Goal: Task Accomplishment & Management: Complete application form

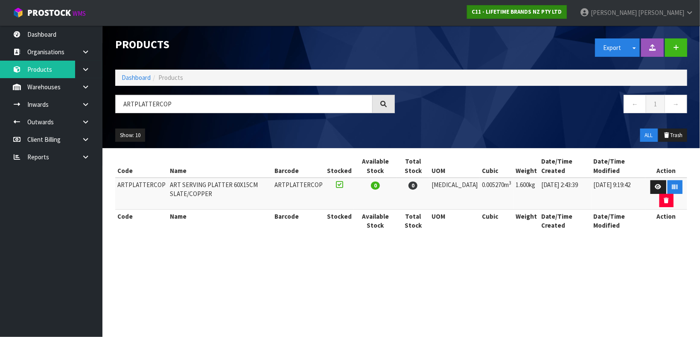
type input "ARTPLATTERCOP"
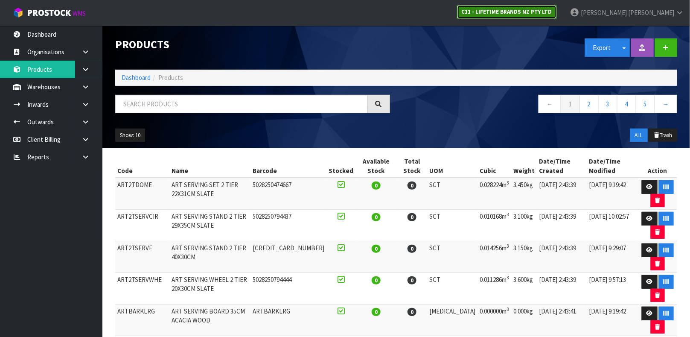
click at [552, 8] on strong "C11 - LIFETIME BRANDS NZ PTY LTD" at bounding box center [507, 11] width 90 height 7
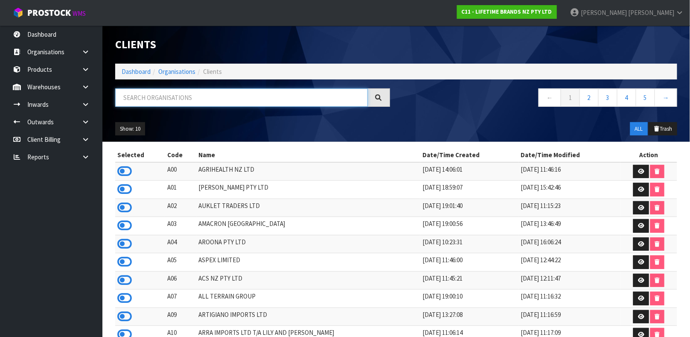
click at [207, 95] on input "text" at bounding box center [241, 97] width 253 height 18
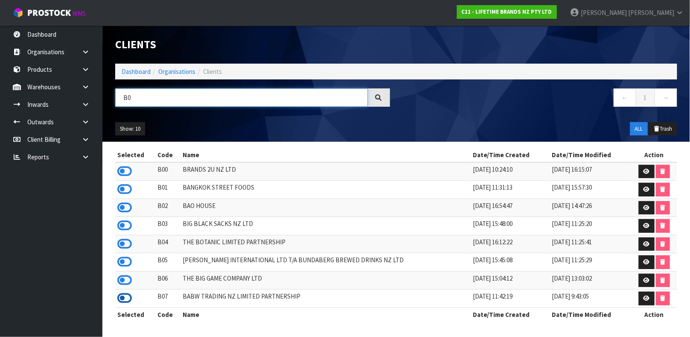
type input "B0"
click at [122, 300] on icon at bounding box center [124, 297] width 15 height 13
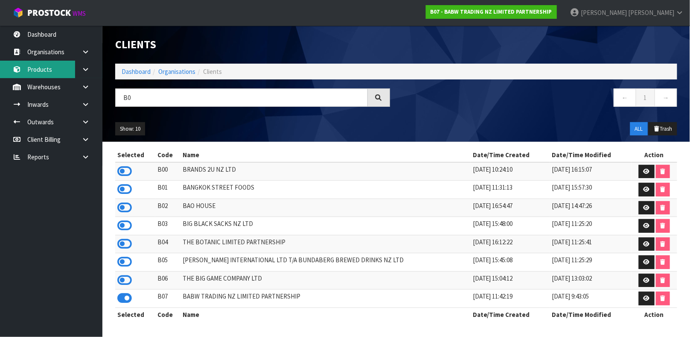
click at [44, 70] on link "Products" at bounding box center [51, 69] width 102 height 17
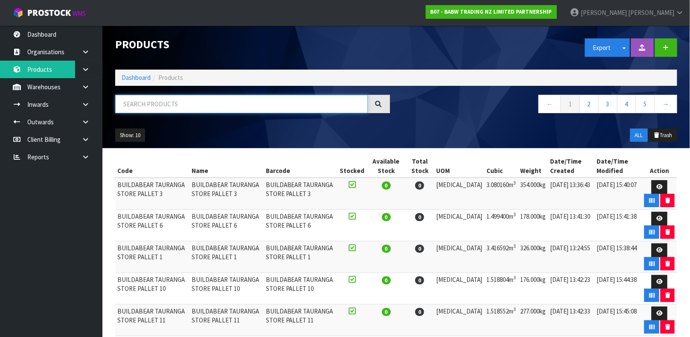
click at [183, 103] on input "text" at bounding box center [241, 104] width 253 height 18
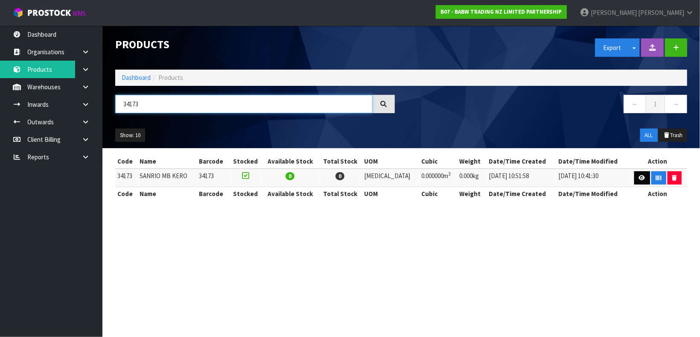
type input "34173"
click at [639, 176] on icon at bounding box center [642, 178] width 6 height 6
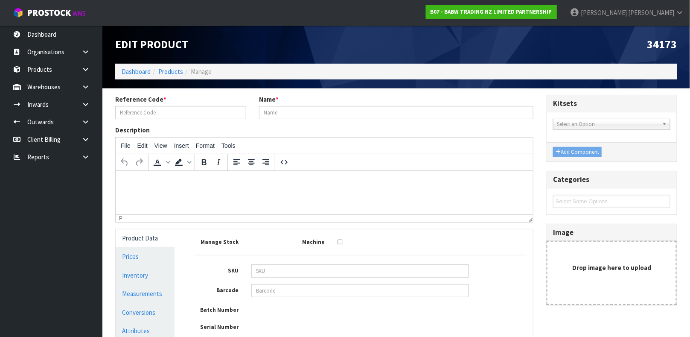
type input "34173"
type input "SANRIO MB KERO"
click at [139, 312] on link "Conversions" at bounding box center [145, 311] width 59 height 17
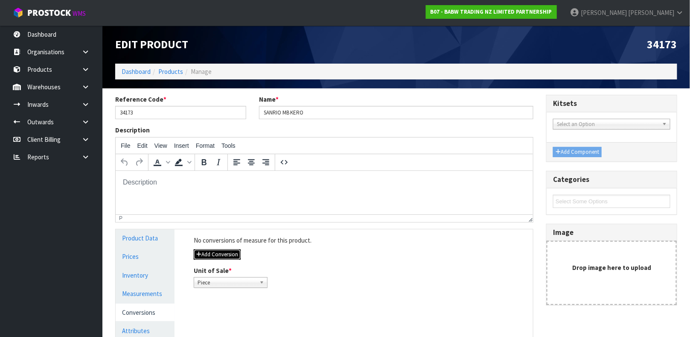
click at [221, 254] on button "Add Conversion" at bounding box center [217, 254] width 47 height 10
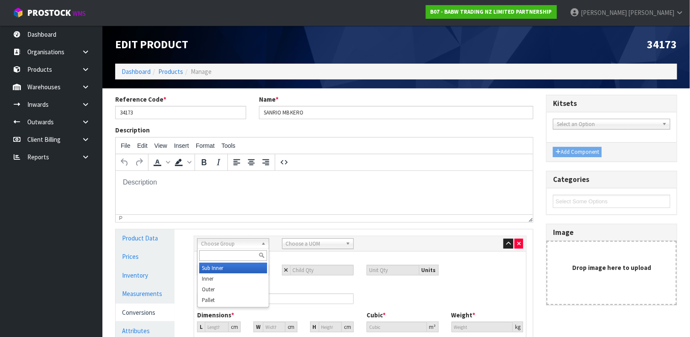
click at [227, 243] on span "Choose Group" at bounding box center [229, 243] width 57 height 10
drag, startPoint x: 218, startPoint y: 289, endPoint x: 227, endPoint y: 289, distance: 9.0
click at [227, 289] on li "Outer" at bounding box center [233, 289] width 68 height 11
click at [227, 289] on div "Barcode" at bounding box center [275, 293] width 169 height 22
click at [312, 244] on span "Choose a UOM" at bounding box center [314, 243] width 57 height 10
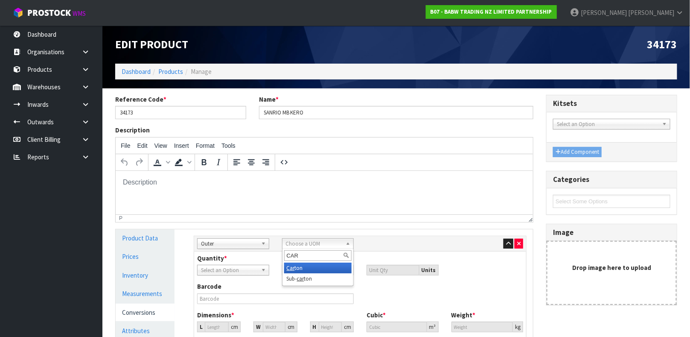
type input "CAR"
click at [301, 267] on li "Car ton" at bounding box center [318, 267] width 68 height 11
click at [302, 268] on input "number" at bounding box center [322, 269] width 64 height 11
type input "1"
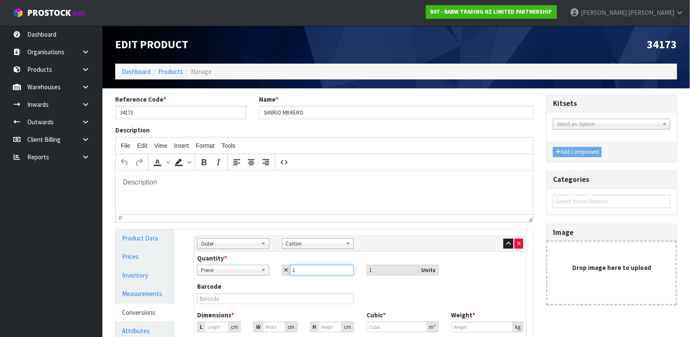
type input "18"
type input "0"
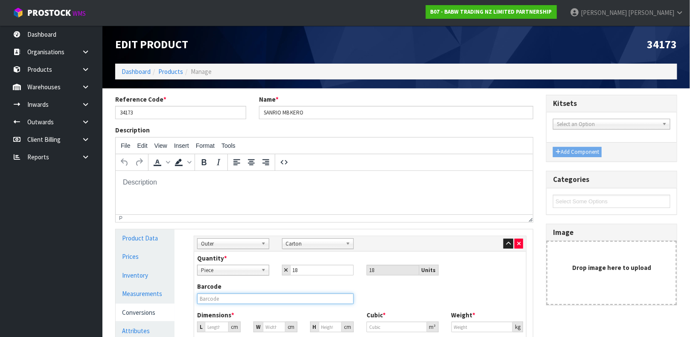
type input "0"
click at [268, 294] on input "text" at bounding box center [275, 298] width 157 height 11
type input "9360410009514"
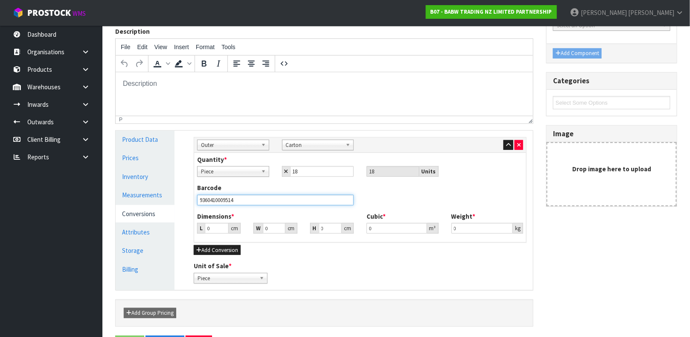
scroll to position [128, 0]
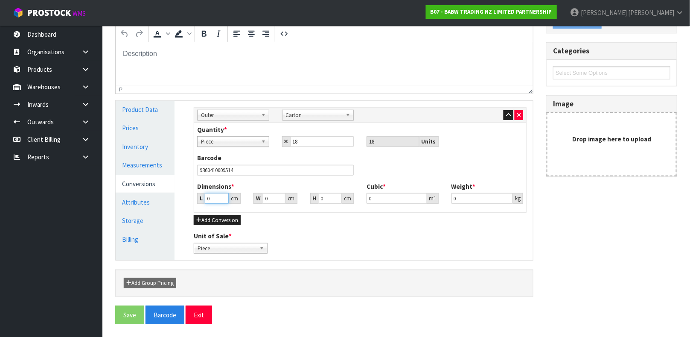
click at [214, 199] on input "0" at bounding box center [217, 198] width 24 height 11
type input "4"
type input "0.000001"
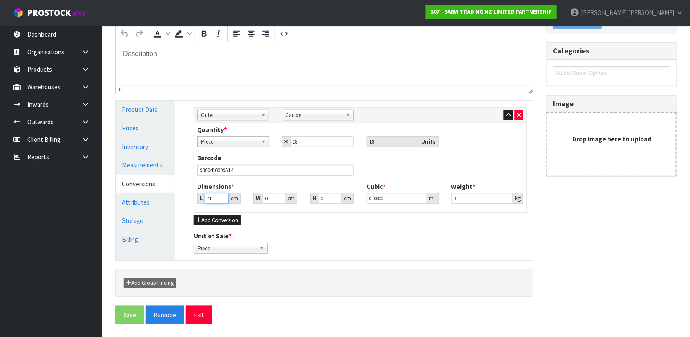
type input "41"
type input "27"
type input "2"
type input "0.002214"
type input "22"
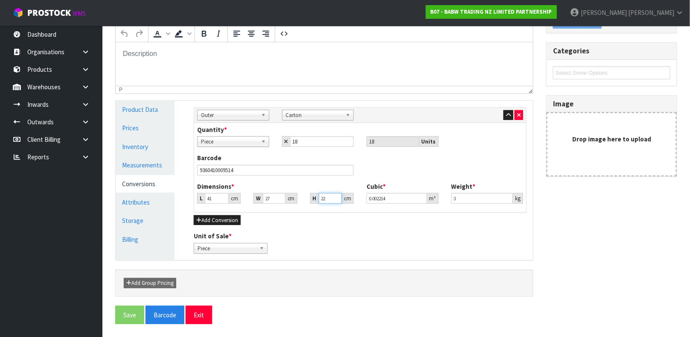
type input "0.024354"
type input "22"
type input "1.95"
click at [122, 315] on button "Save" at bounding box center [129, 314] width 29 height 18
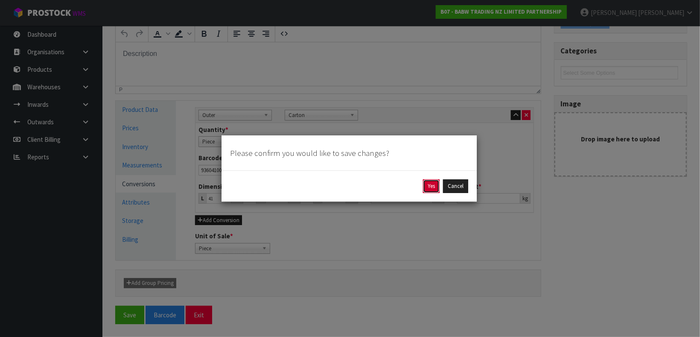
click at [428, 187] on button "Yes" at bounding box center [431, 186] width 17 height 14
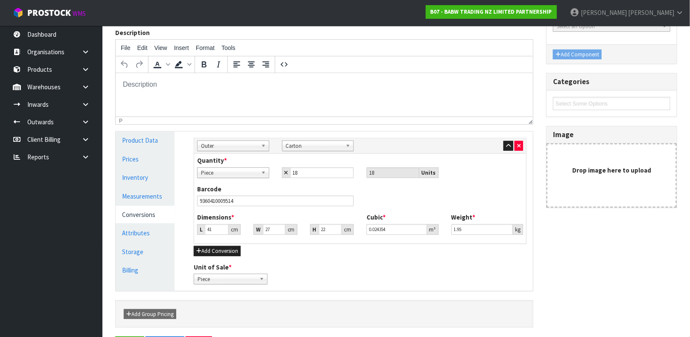
scroll to position [0, 0]
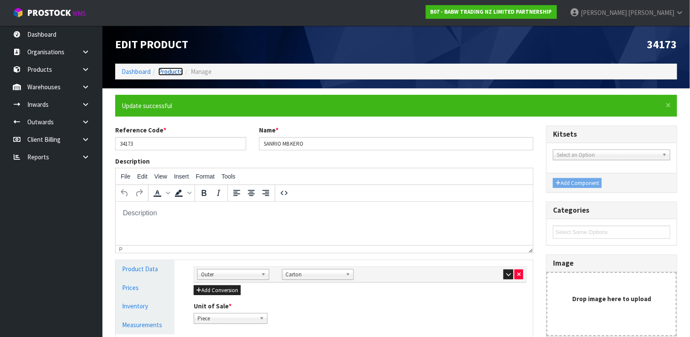
click at [166, 71] on link "Products" at bounding box center [170, 71] width 25 height 8
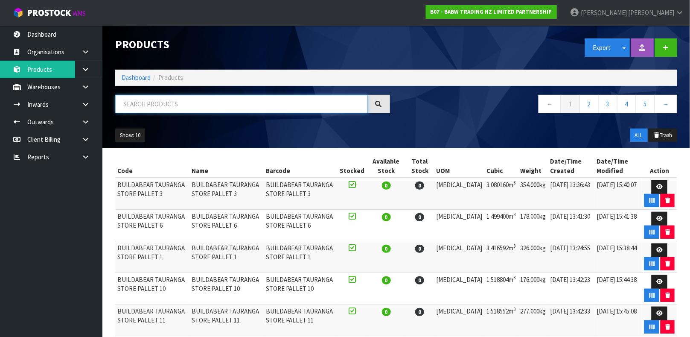
click at [157, 100] on input "text" at bounding box center [241, 104] width 253 height 18
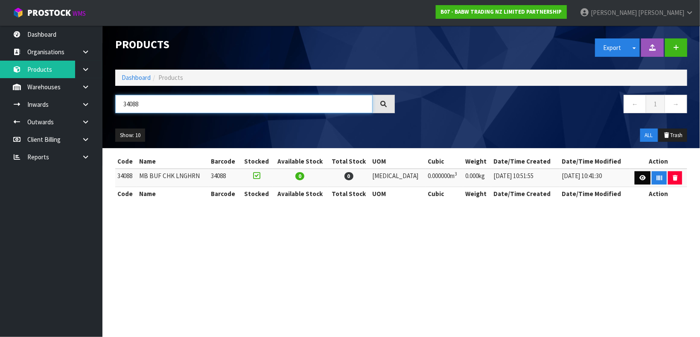
type input "34088"
click at [639, 175] on icon at bounding box center [642, 178] width 6 height 6
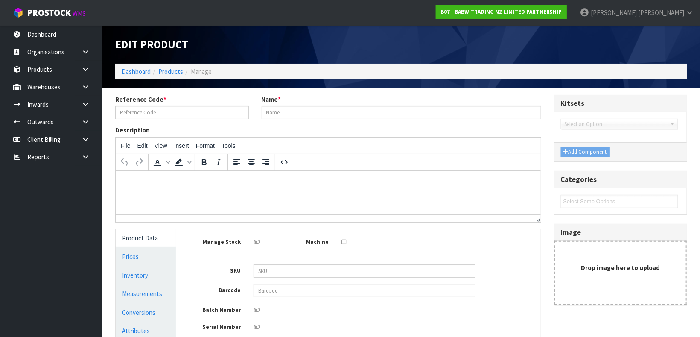
type input "34088"
type input "MB BUF CHK LNGHRN"
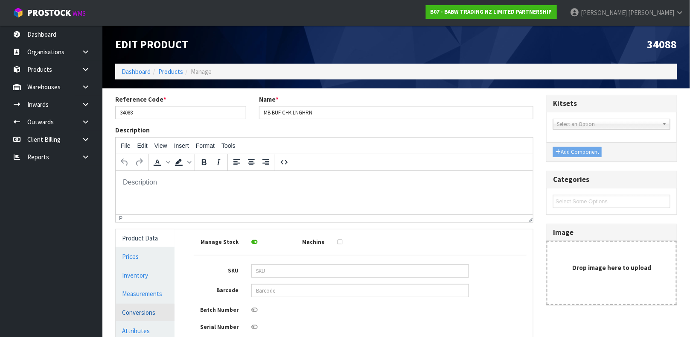
click at [149, 310] on link "Conversions" at bounding box center [145, 311] width 59 height 17
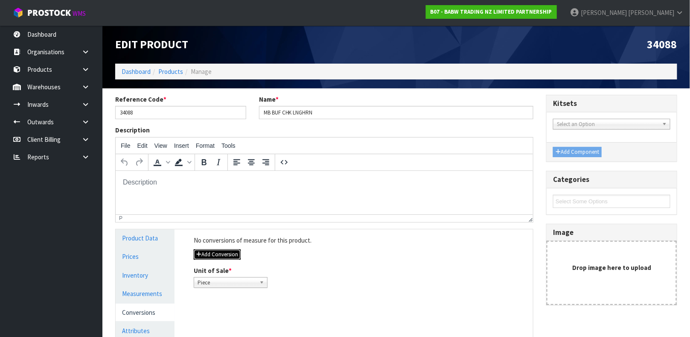
click at [209, 253] on button "Add Conversion" at bounding box center [217, 254] width 47 height 10
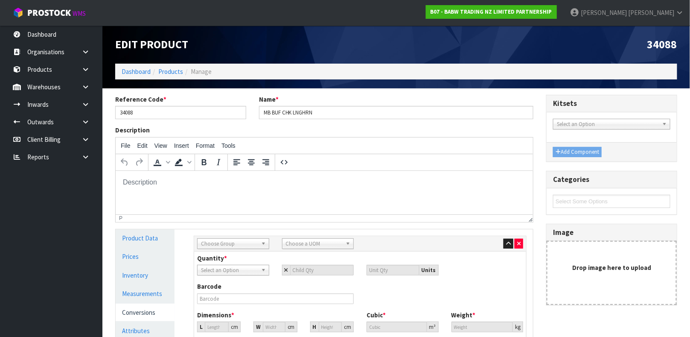
click at [212, 246] on span "Choose Group" at bounding box center [229, 243] width 57 height 10
click at [209, 286] on li "Outer" at bounding box center [233, 289] width 68 height 11
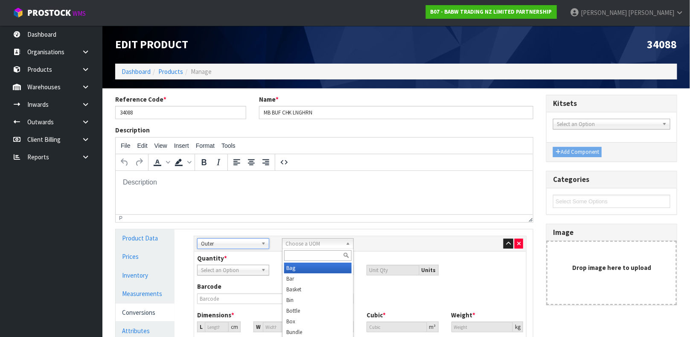
click at [300, 246] on span "Choose a UOM" at bounding box center [314, 243] width 57 height 10
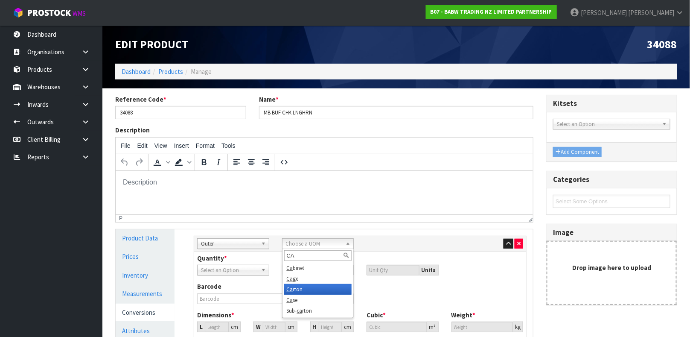
type input "CA"
click at [293, 292] on li "Ca rton" at bounding box center [318, 289] width 68 height 11
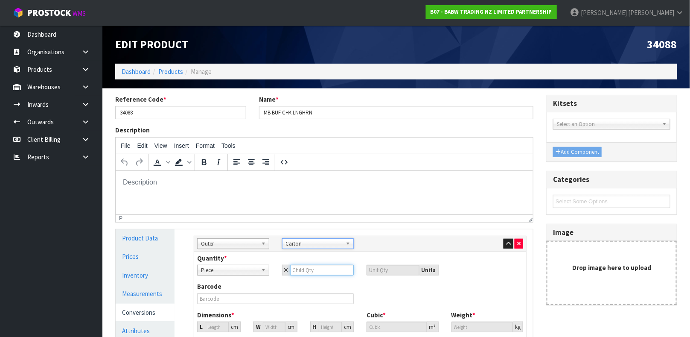
click at [301, 270] on input "number" at bounding box center [322, 269] width 64 height 11
type input "1"
type input "18"
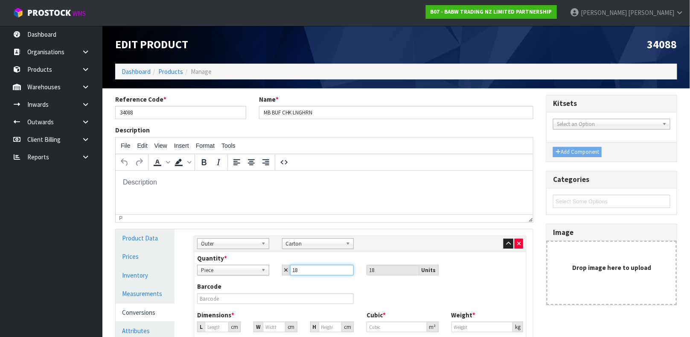
type input "18"
type input "0"
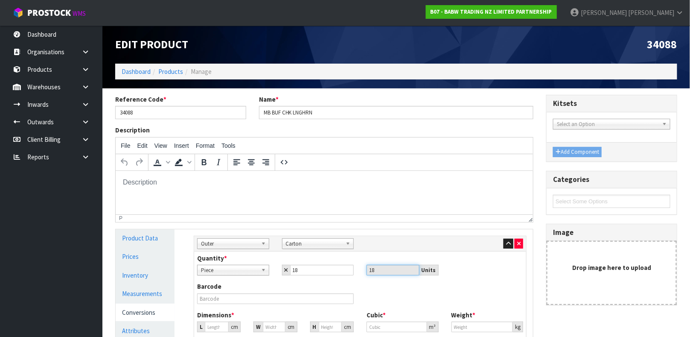
type input "0"
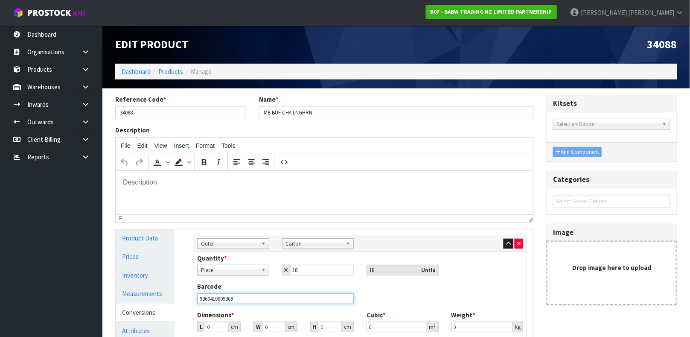
type input "9360410009309"
type input "3"
type input "0.000001"
type input "38"
type input "25"
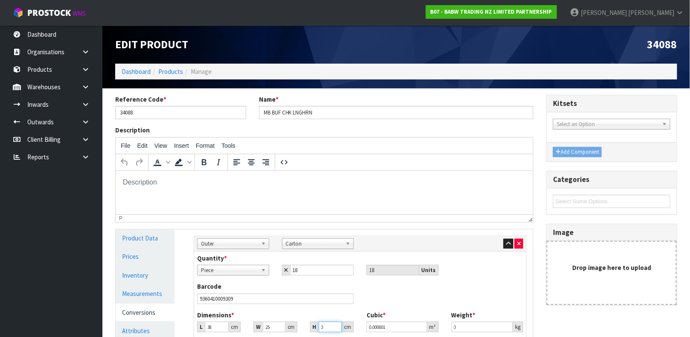
type input "2"
type input "0.0019"
type input "20"
type input "0.019"
type input "20"
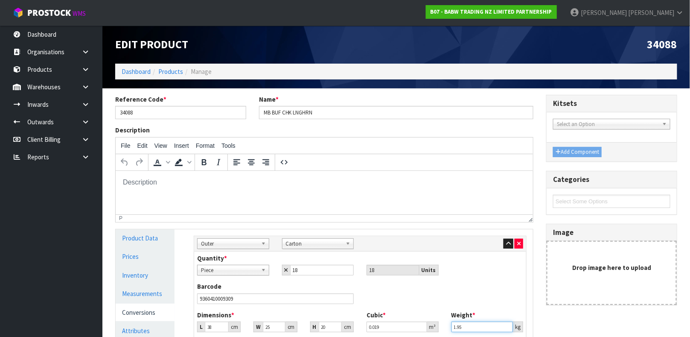
type input "1.95"
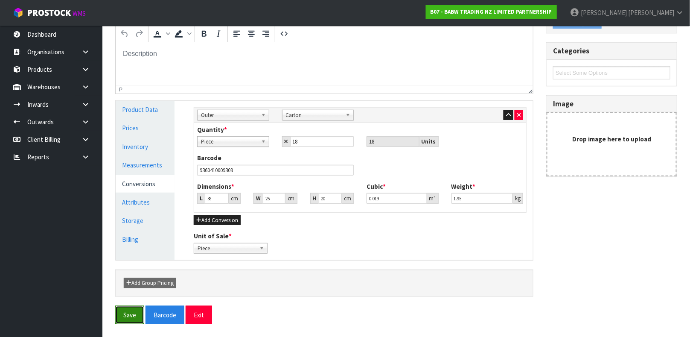
click at [129, 317] on button "Save" at bounding box center [129, 314] width 29 height 18
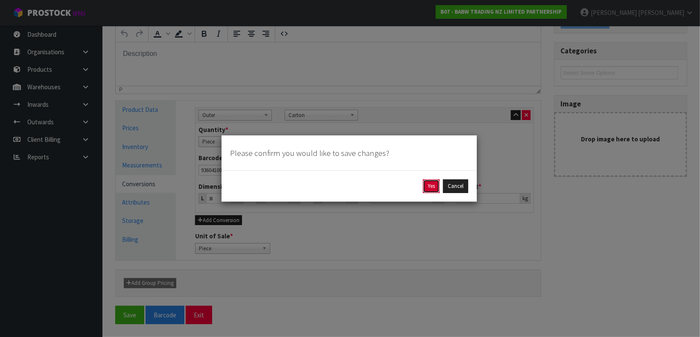
click at [432, 182] on button "Yes" at bounding box center [431, 186] width 17 height 14
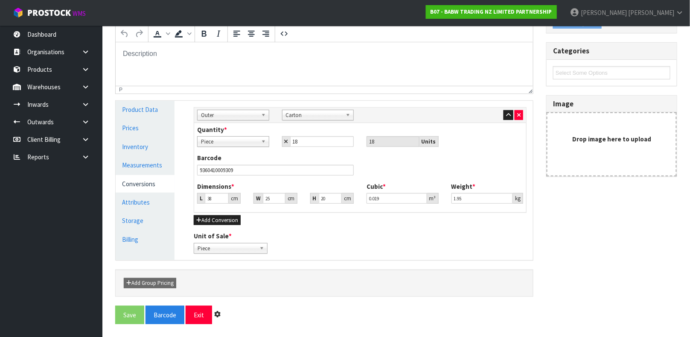
scroll to position [0, 0]
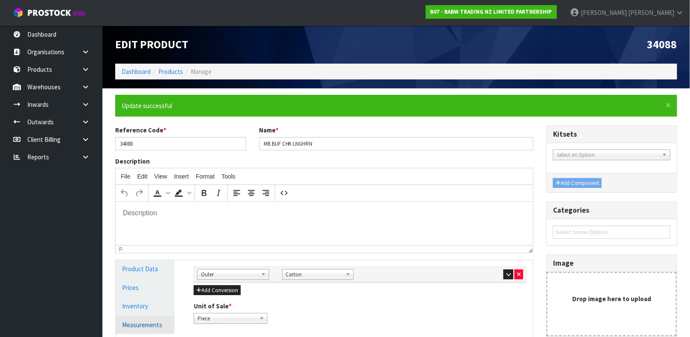
click at [147, 321] on link "Measurements" at bounding box center [145, 324] width 59 height 17
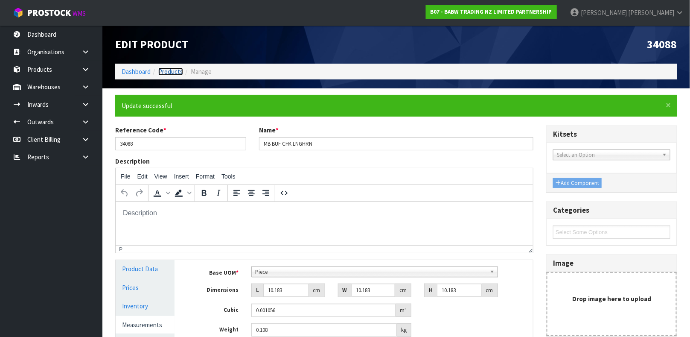
click at [173, 73] on link "Products" at bounding box center [170, 71] width 25 height 8
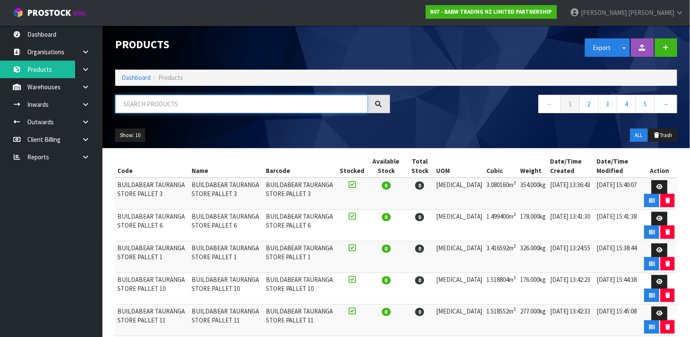
click at [160, 106] on input "text" at bounding box center [241, 104] width 253 height 18
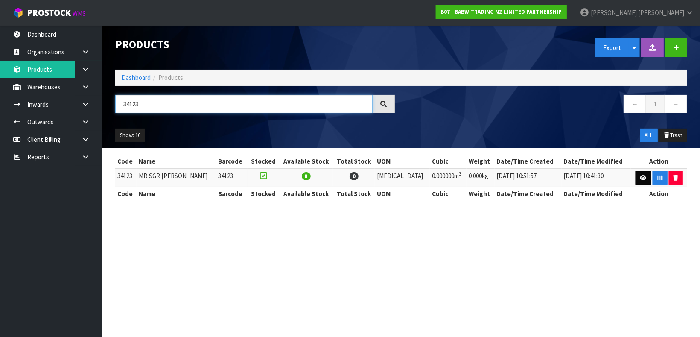
type input "34123"
click at [635, 179] on link at bounding box center [643, 178] width 16 height 14
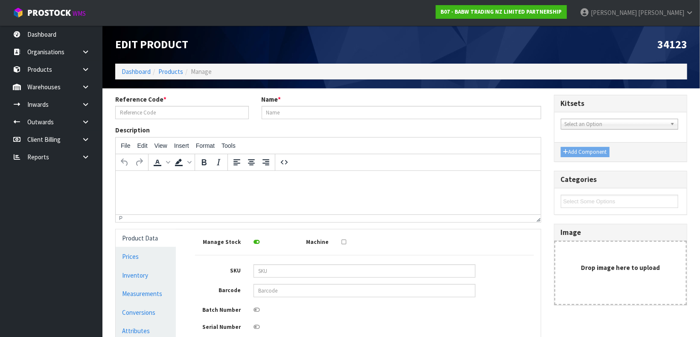
type input "34123"
type input "MB SGR COKIE CAPY"
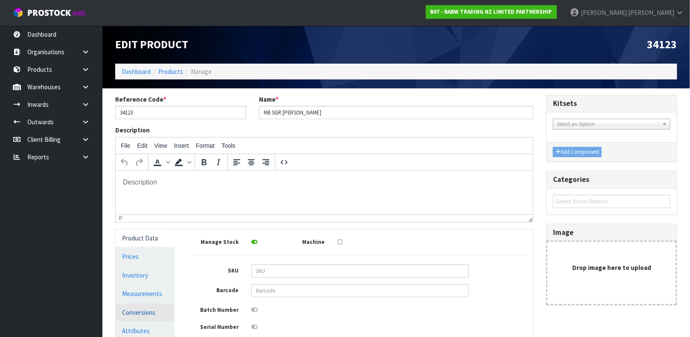
click at [142, 312] on link "Conversions" at bounding box center [145, 311] width 59 height 17
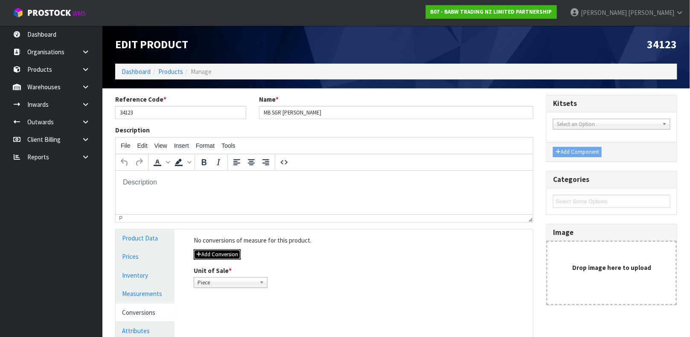
click at [208, 254] on button "Add Conversion" at bounding box center [217, 254] width 47 height 10
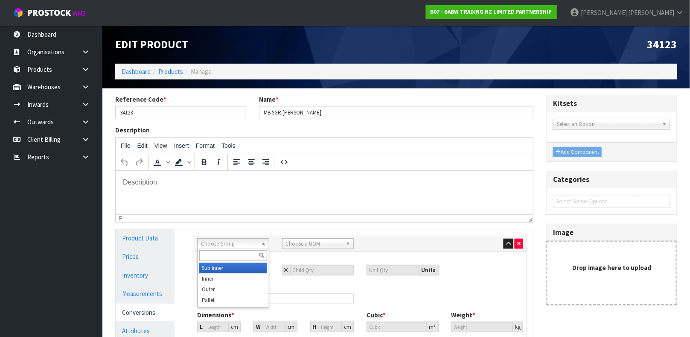
click at [213, 245] on span "Choose Group" at bounding box center [229, 243] width 57 height 10
click at [224, 286] on li "Outer" at bounding box center [233, 289] width 68 height 11
click at [309, 244] on span "Choose a UOM" at bounding box center [314, 243] width 57 height 10
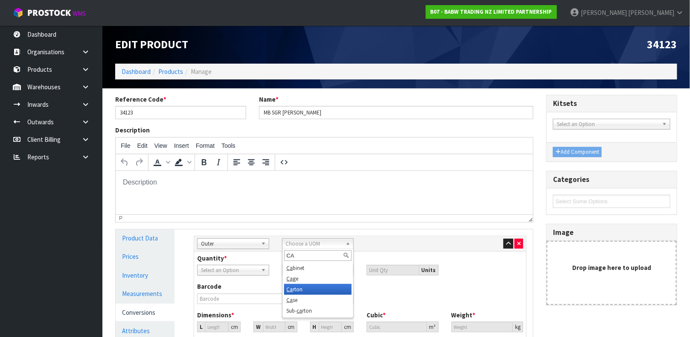
type input "CA"
click at [298, 288] on li "Ca rton" at bounding box center [318, 289] width 68 height 11
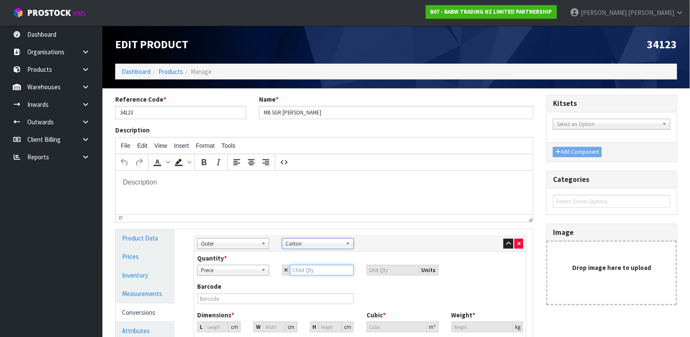
click at [312, 270] on input "number" at bounding box center [322, 269] width 64 height 11
type input "1"
type input "18"
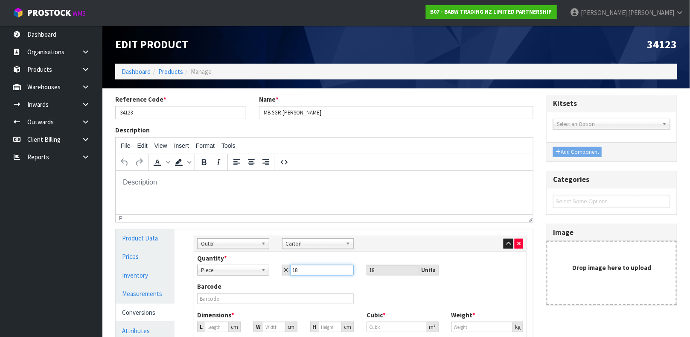
type input "18"
type input "0"
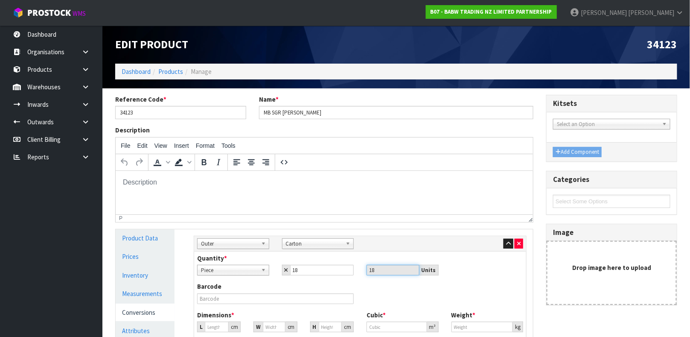
type input "0"
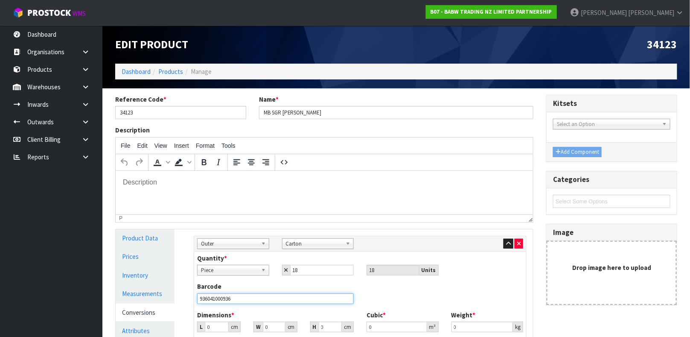
type input "9360410009361"
type input "4"
type input "0.000001"
type input "40"
type input "24"
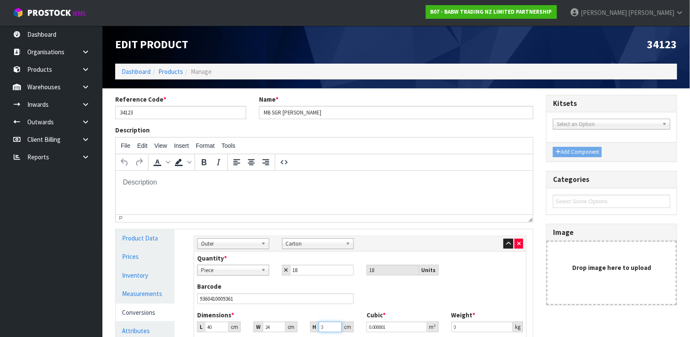
type input "1"
type input "0.00096"
type input "19"
type input "0.01824"
type input "19"
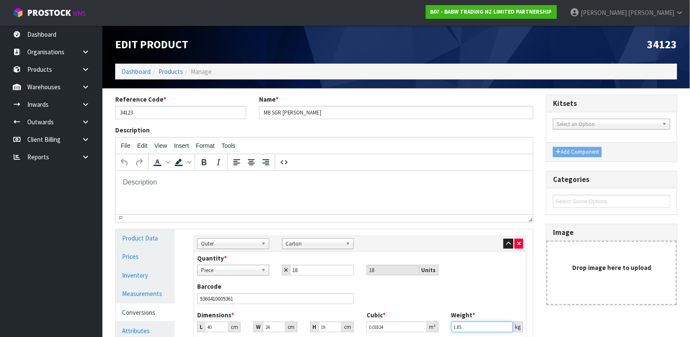
type input "1.85"
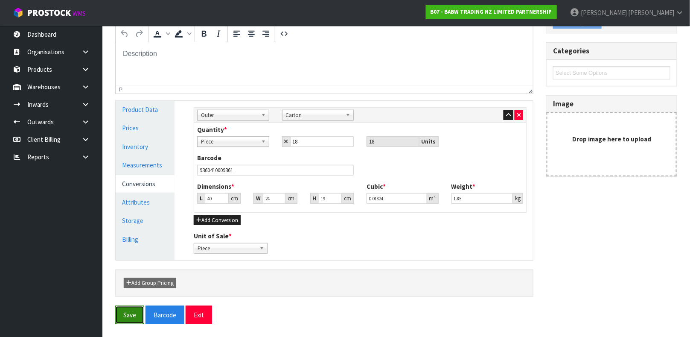
click at [124, 319] on button "Save" at bounding box center [129, 314] width 29 height 18
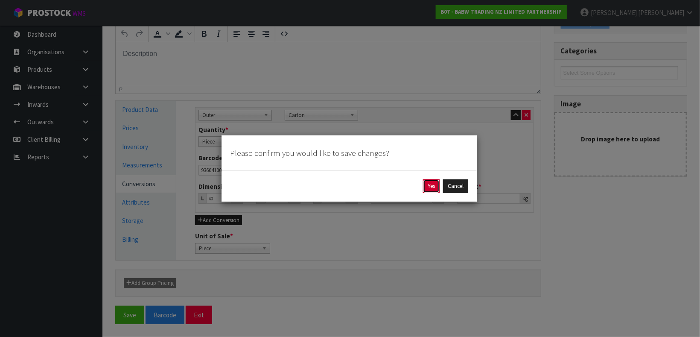
click at [426, 188] on button "Yes" at bounding box center [431, 186] width 17 height 14
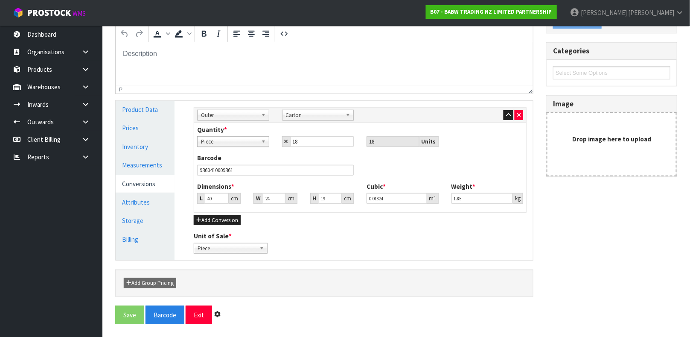
scroll to position [0, 0]
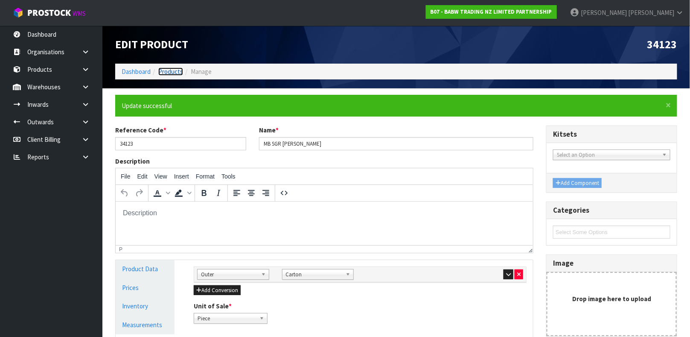
click at [168, 71] on link "Products" at bounding box center [170, 71] width 25 height 8
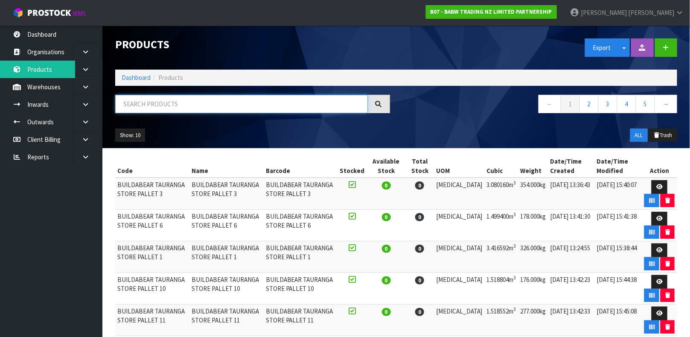
click at [158, 105] on input "text" at bounding box center [241, 104] width 253 height 18
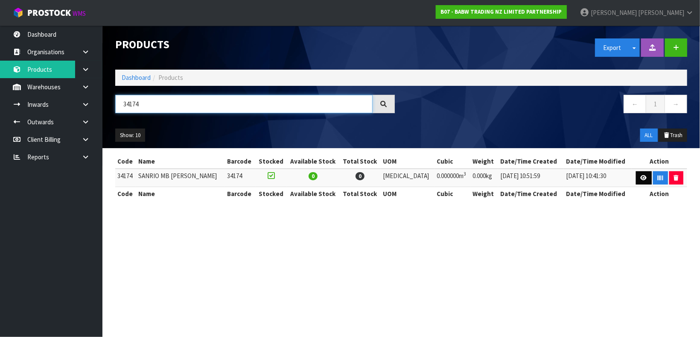
type input "34174"
click at [638, 174] on link at bounding box center [644, 178] width 16 height 14
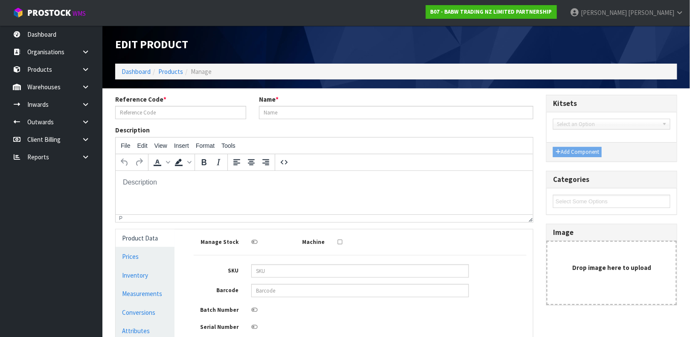
type input "34174"
type input "SANRIO MB POCH"
click at [130, 313] on link "Conversions" at bounding box center [145, 311] width 59 height 17
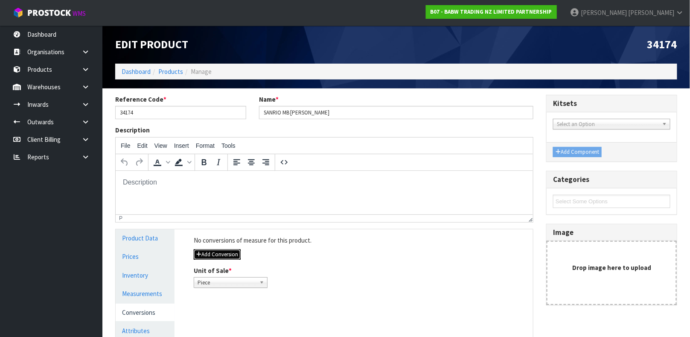
click at [206, 254] on button "Add Conversion" at bounding box center [217, 254] width 47 height 10
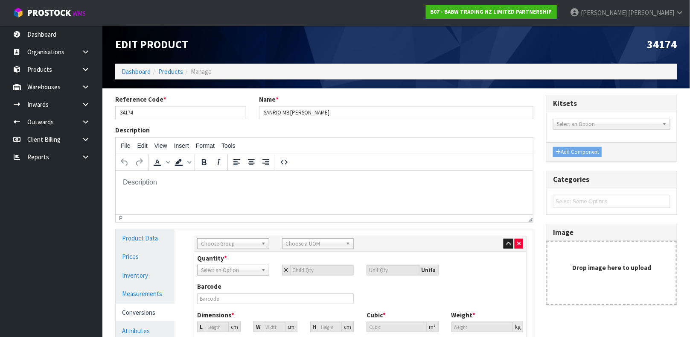
click at [216, 241] on span "Choose Group" at bounding box center [229, 243] width 57 height 10
click at [217, 291] on li "Outer" at bounding box center [233, 289] width 68 height 11
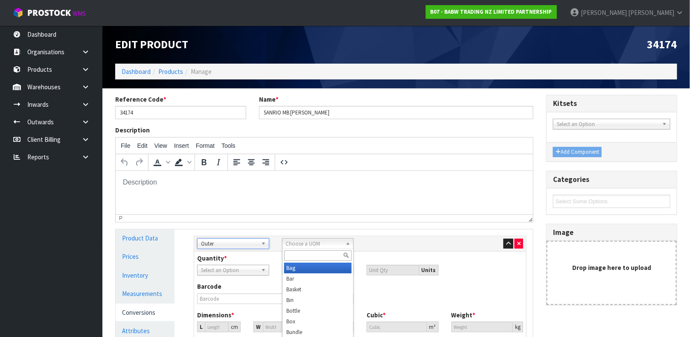
click at [305, 243] on span "Choose a UOM" at bounding box center [314, 243] width 57 height 10
type input "CAR"
click at [301, 266] on li "Car ton" at bounding box center [318, 267] width 68 height 11
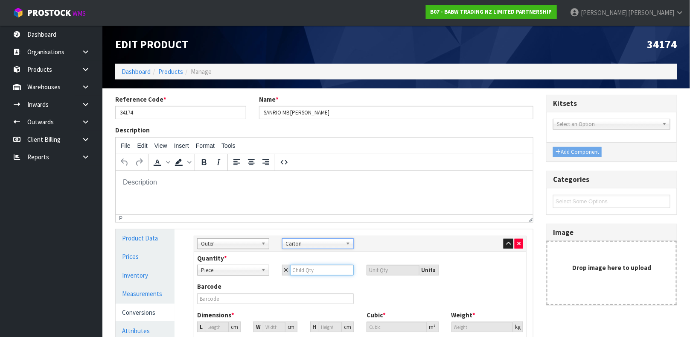
click at [321, 273] on input "number" at bounding box center [322, 269] width 64 height 11
type input "1"
type input "18"
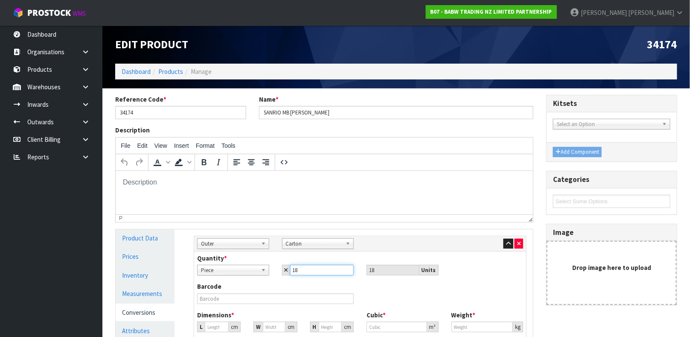
type input "18"
type input "0"
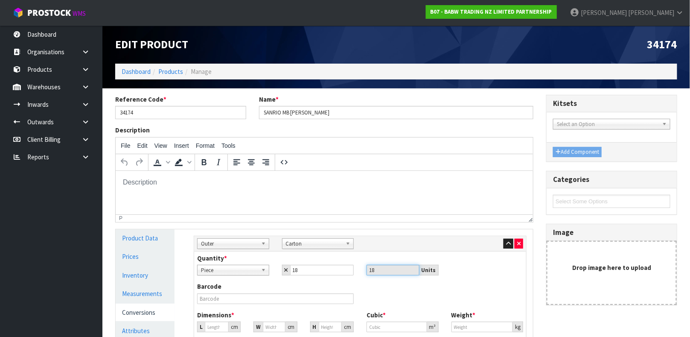
type input "0"
type input "4"
type input "0.000001"
type input "44"
type input "25"
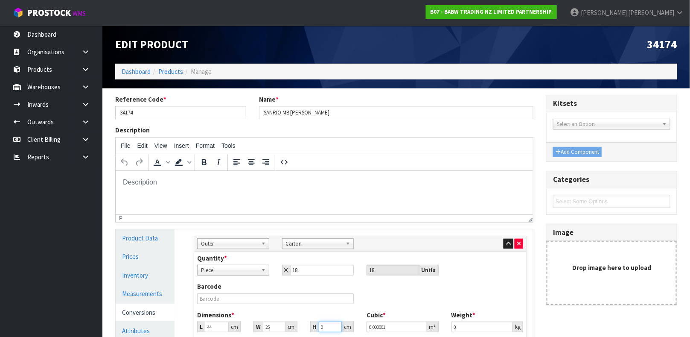
type input "2"
type input "0.0022"
type input "22"
type input "0.0242"
type input "22"
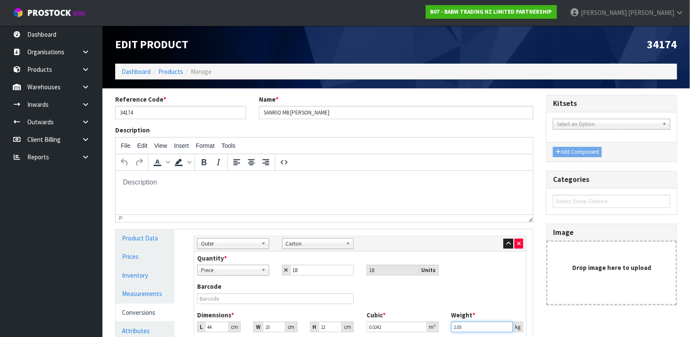
type input "2.05"
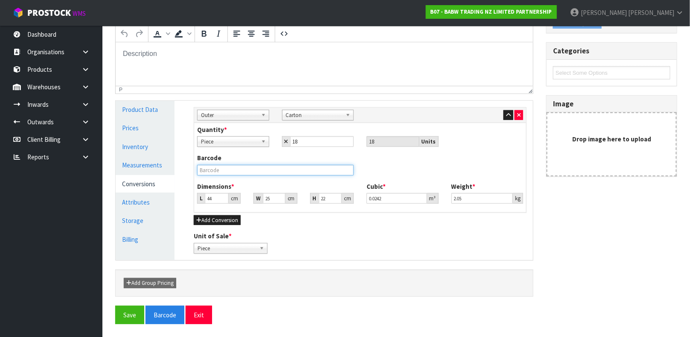
click at [242, 168] on input "text" at bounding box center [275, 170] width 157 height 11
type input "9360410009521"
click at [115, 305] on button "Save" at bounding box center [129, 314] width 29 height 18
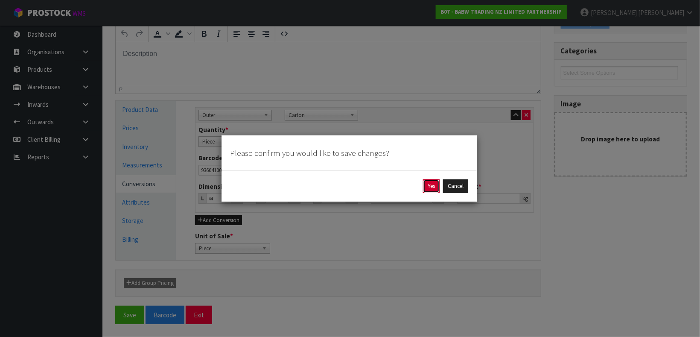
click at [427, 188] on button "Yes" at bounding box center [431, 186] width 17 height 14
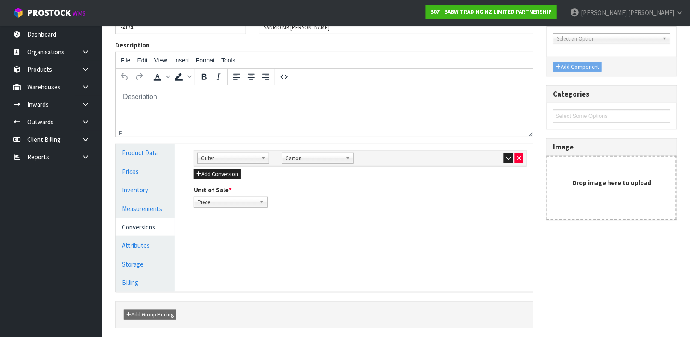
scroll to position [148, 0]
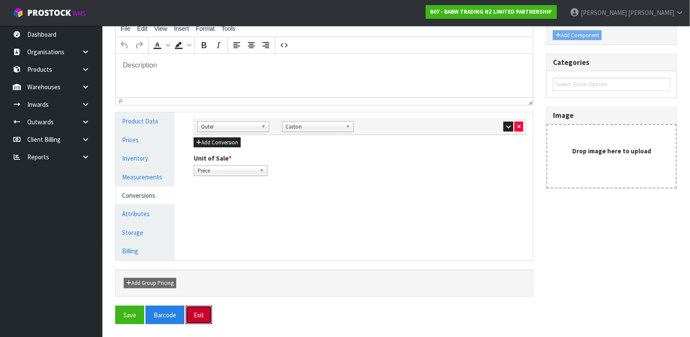
click at [205, 313] on button "Exit" at bounding box center [199, 314] width 26 height 18
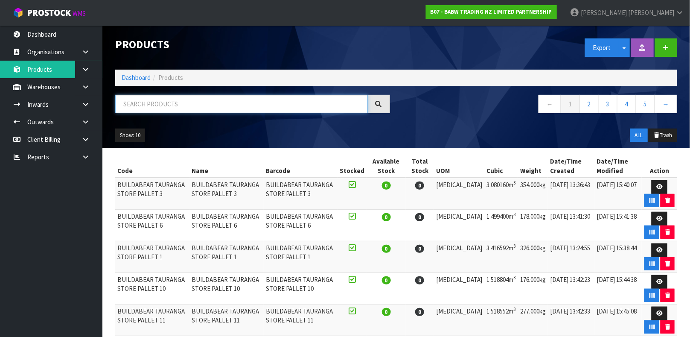
click at [133, 107] on input "text" at bounding box center [241, 104] width 253 height 18
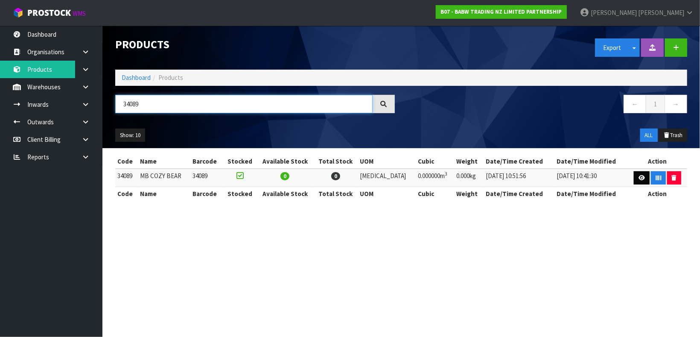
type input "34089"
click at [635, 174] on link at bounding box center [641, 178] width 16 height 14
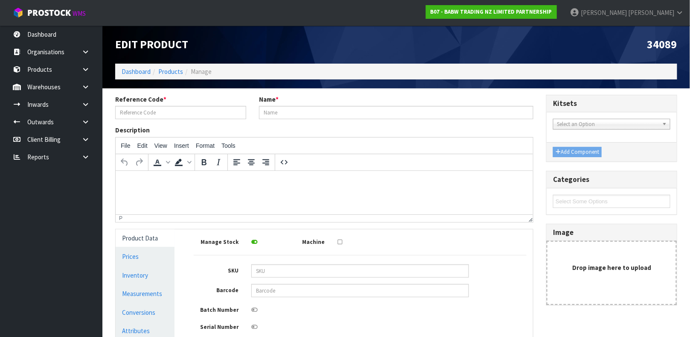
type input "34089"
type input "MB COZY BEAR"
click at [131, 311] on link "Conversions" at bounding box center [145, 311] width 59 height 17
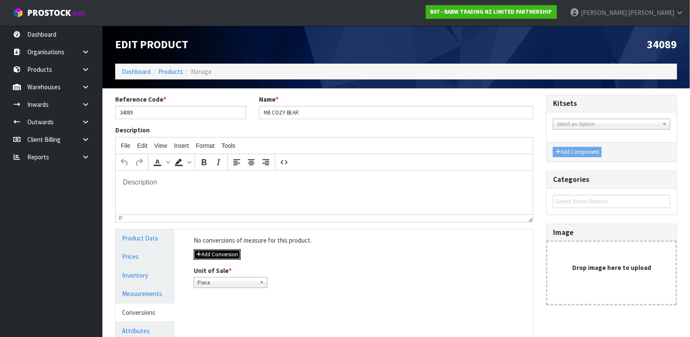
click at [233, 256] on button "Add Conversion" at bounding box center [217, 254] width 47 height 10
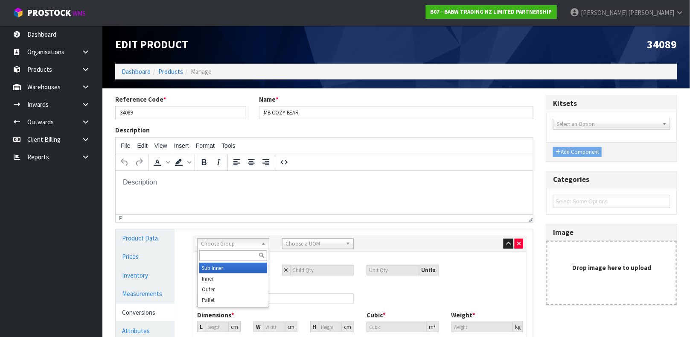
click at [229, 239] on span "Choose Group" at bounding box center [229, 243] width 57 height 10
click at [218, 288] on li "Outer" at bounding box center [233, 289] width 68 height 11
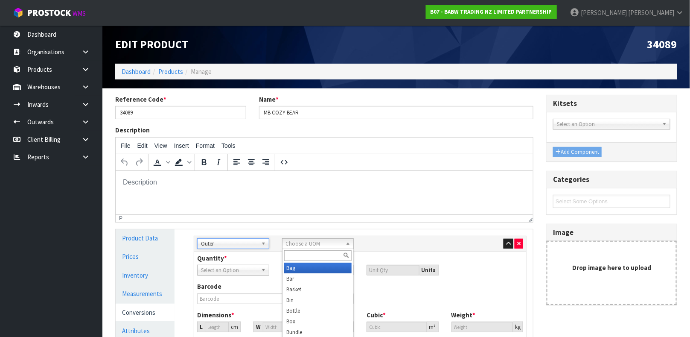
click at [311, 238] on span "Choose a UOM" at bounding box center [314, 243] width 57 height 10
type input "CART"
click at [302, 264] on li "Cart on" at bounding box center [318, 267] width 68 height 11
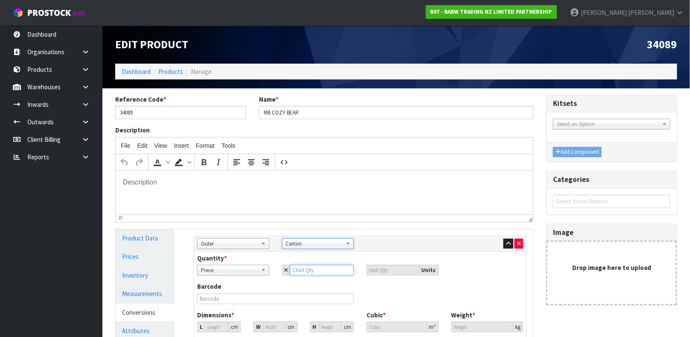
click at [302, 264] on input "number" at bounding box center [322, 269] width 64 height 11
type input "1"
type input "18"
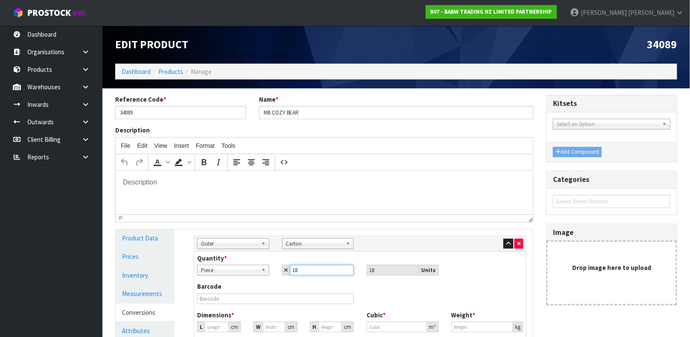
type input "18"
type input "0"
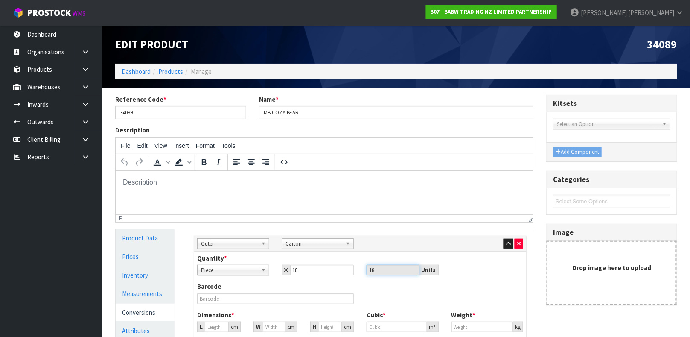
type input "0"
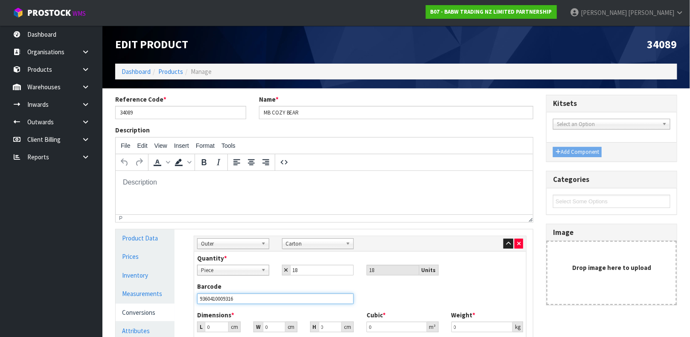
type input "9360410009316"
type input "3"
type input "0.000001"
type input "39"
type input "25"
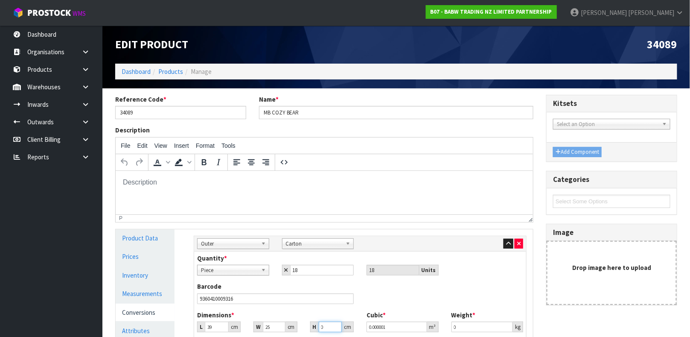
type input "1"
type input "0.000975"
type input "19"
type input "0.018525"
type input "19"
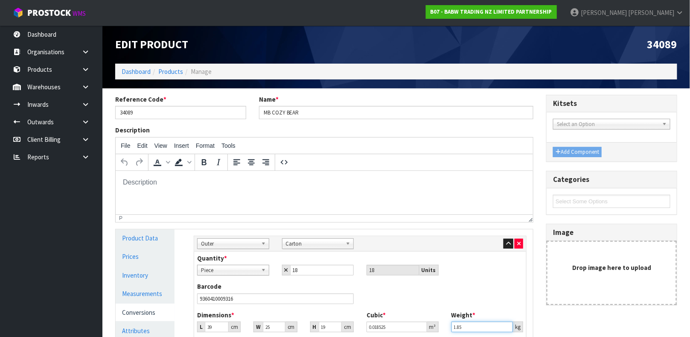
type input "1.85"
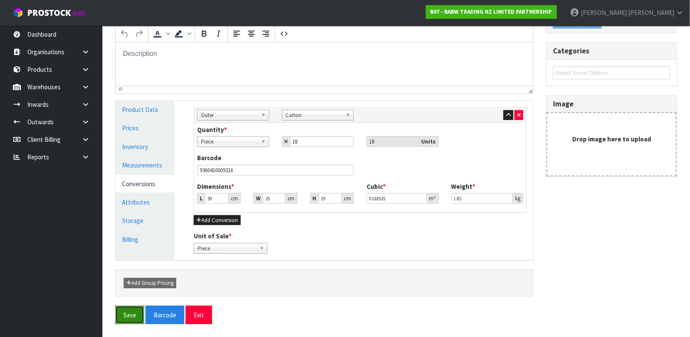
click at [134, 317] on button "Save" at bounding box center [129, 314] width 29 height 18
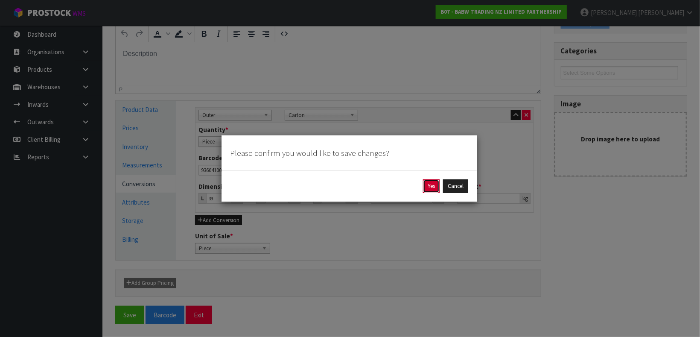
click at [424, 188] on button "Yes" at bounding box center [431, 186] width 17 height 14
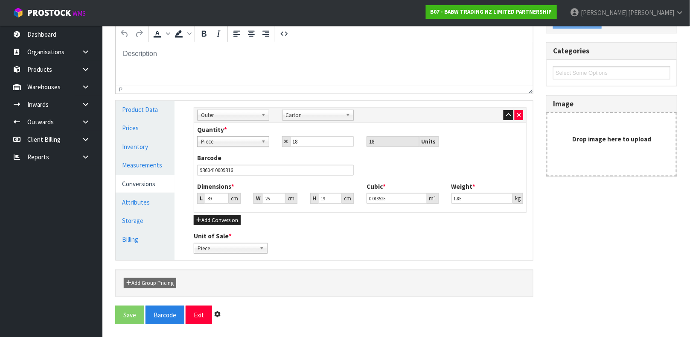
scroll to position [0, 0]
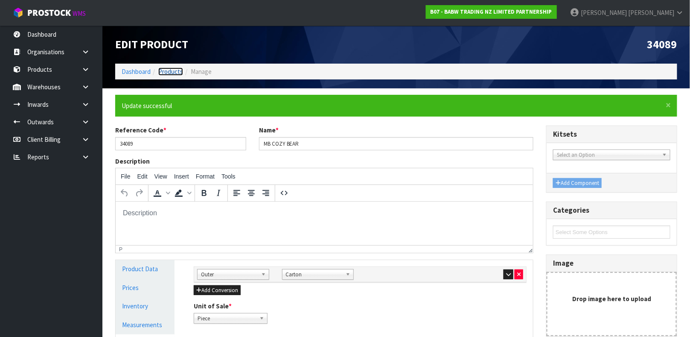
click at [160, 72] on link "Products" at bounding box center [170, 71] width 25 height 8
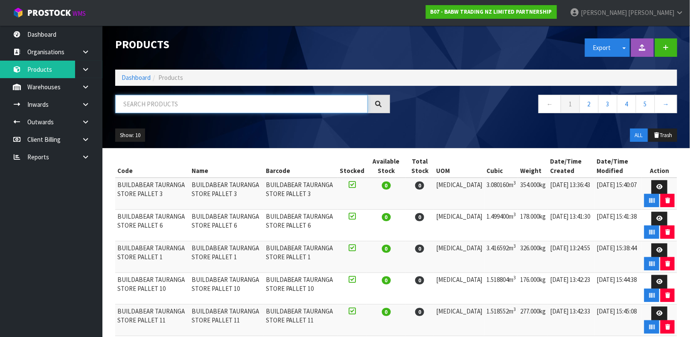
click at [163, 110] on input "text" at bounding box center [241, 104] width 253 height 18
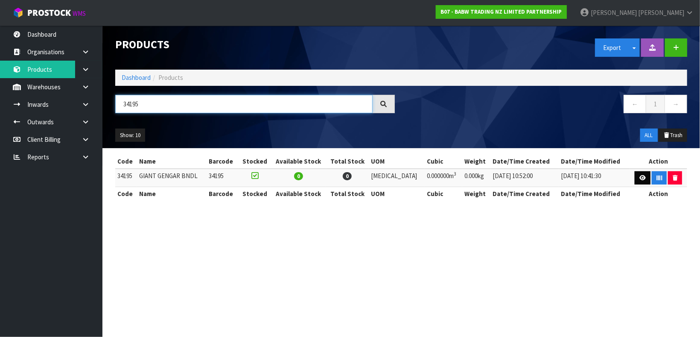
type input "34195"
click at [639, 178] on icon at bounding box center [642, 178] width 6 height 6
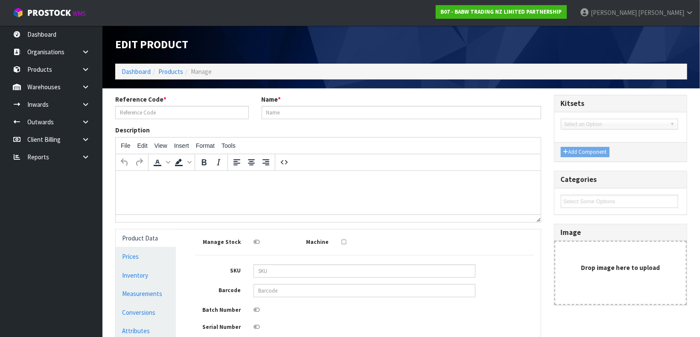
type input "34195"
type input "GIANT GENGAR BNDL"
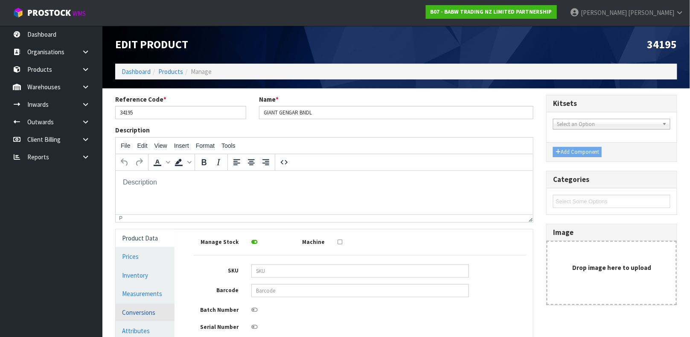
click at [138, 309] on link "Conversions" at bounding box center [145, 311] width 59 height 17
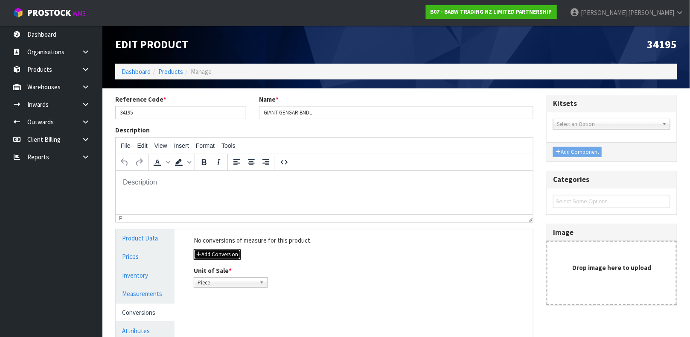
click at [209, 256] on button "Add Conversion" at bounding box center [217, 254] width 47 height 10
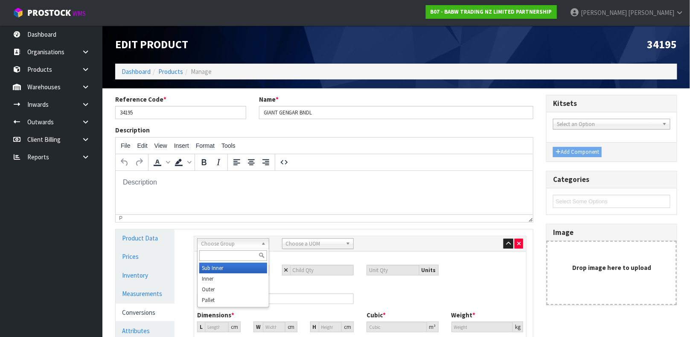
click at [209, 256] on input "text" at bounding box center [233, 255] width 68 height 11
click at [212, 285] on li "Outer" at bounding box center [233, 289] width 68 height 11
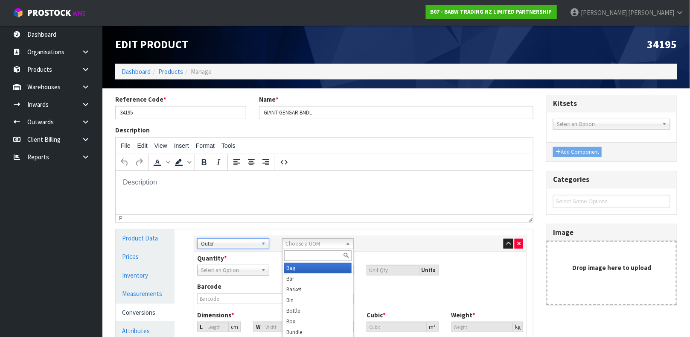
click at [303, 239] on span "Choose a UOM" at bounding box center [314, 243] width 57 height 10
type input "CAR"
click at [298, 266] on li "Car ton" at bounding box center [318, 267] width 68 height 11
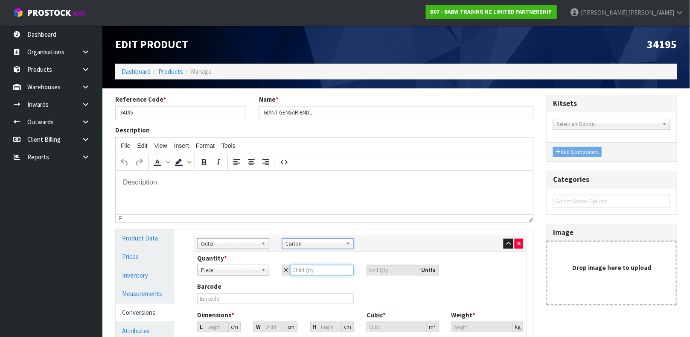
click at [302, 269] on input "number" at bounding box center [322, 269] width 64 height 11
type input "1"
type input "12"
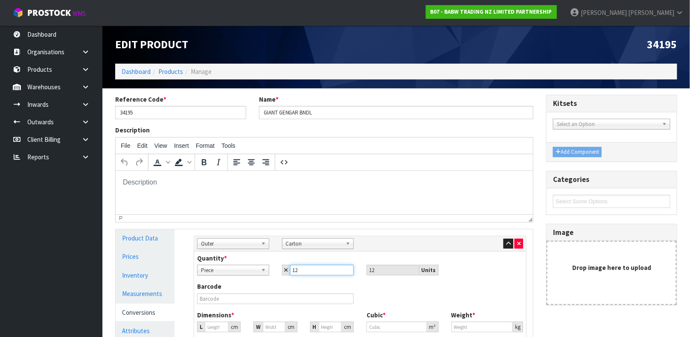
type input "12"
type input "0"
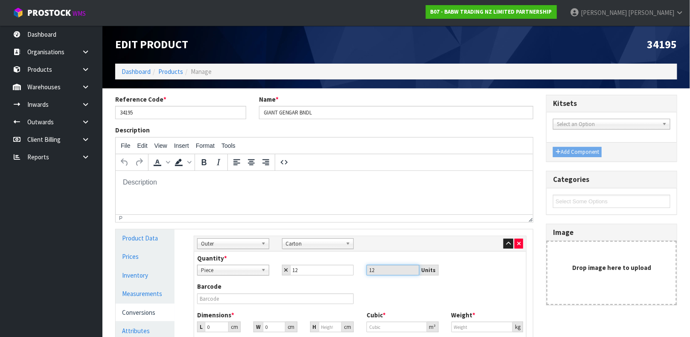
type input "0"
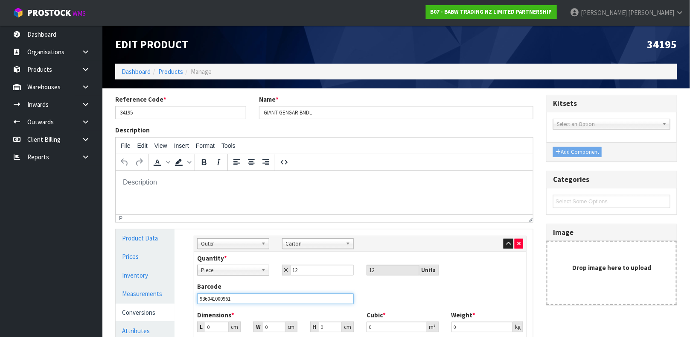
type input "9360410009613"
type input "6"
type input "0.000001"
type input "63"
type input "46"
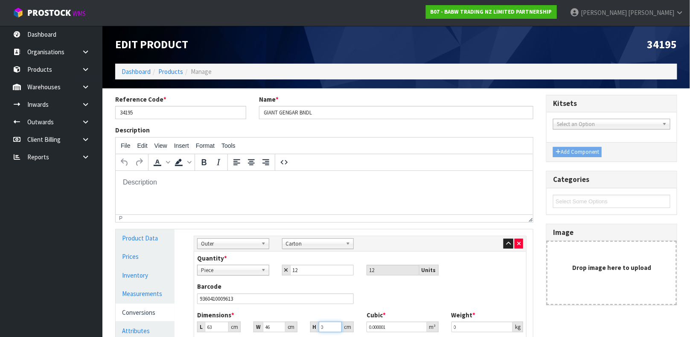
type input "2"
type input "0.005796"
type input "27"
type input "0.078246"
type input "27"
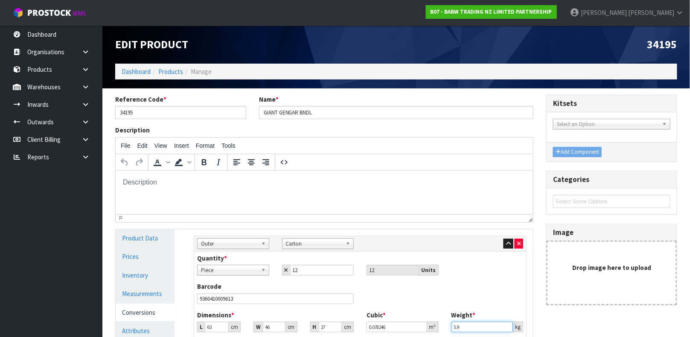
type input "5.9"
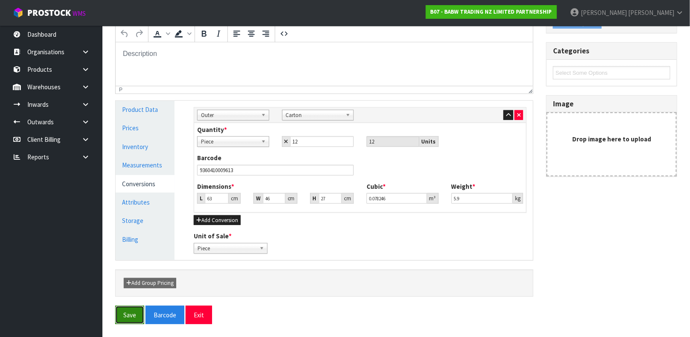
click at [124, 314] on button "Save" at bounding box center [129, 314] width 29 height 18
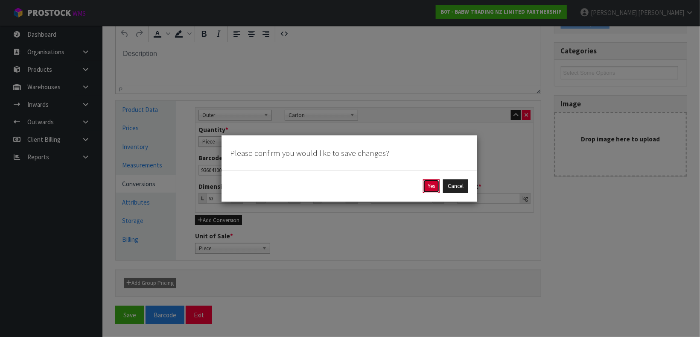
click at [433, 189] on button "Yes" at bounding box center [431, 186] width 17 height 14
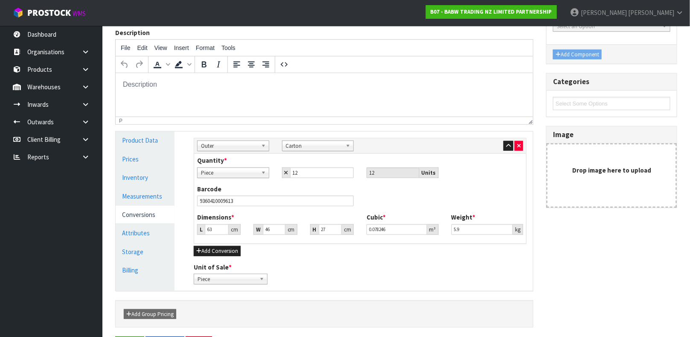
scroll to position [0, 0]
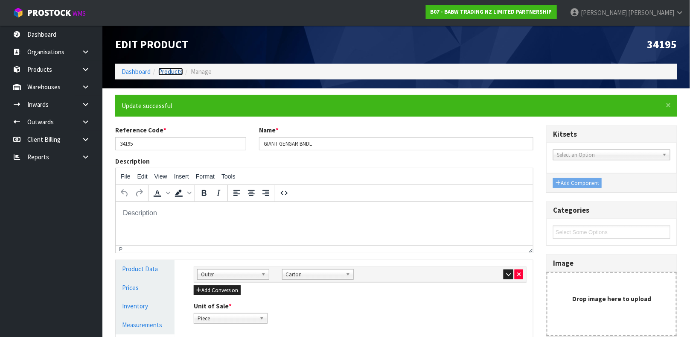
click at [170, 70] on link "Products" at bounding box center [170, 71] width 25 height 8
